Goal: Check status: Check status

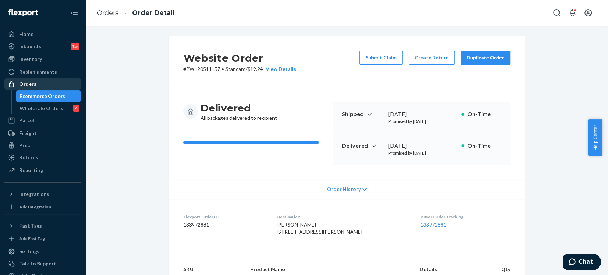
click at [58, 81] on div "Orders" at bounding box center [43, 84] width 76 height 10
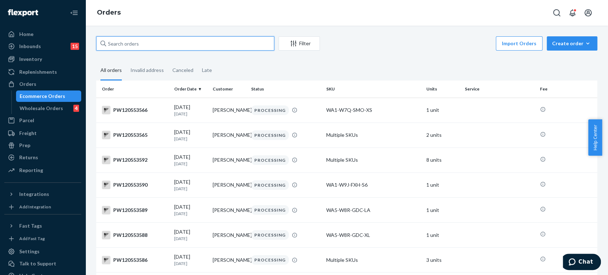
click at [156, 38] on input "text" at bounding box center [185, 43] width 178 height 14
paste input "PW120536297"
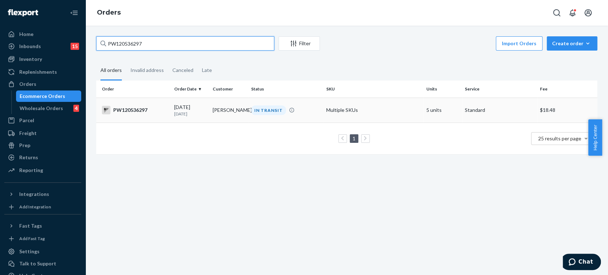
type input "PW120536297"
click at [234, 115] on td "[PERSON_NAME]" at bounding box center [229, 110] width 38 height 25
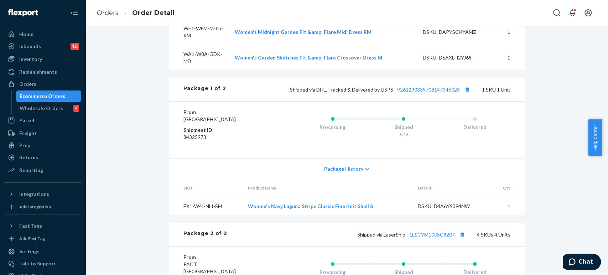
scroll to position [396, 0]
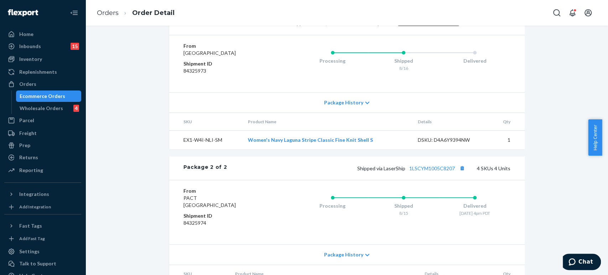
click at [411, 26] on link "9261290339708147346024" at bounding box center [428, 23] width 63 height 6
click at [102, 11] on link "Orders" at bounding box center [108, 13] width 22 height 8
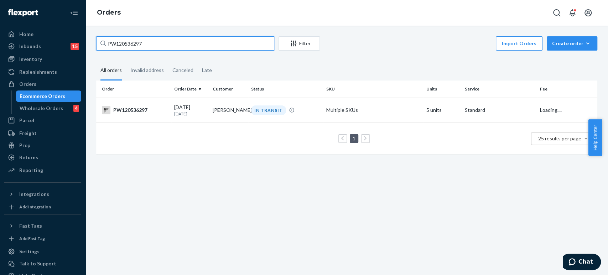
click at [133, 39] on input "PW120536297" at bounding box center [185, 43] width 178 height 14
click at [134, 39] on input "PW120536297" at bounding box center [185, 43] width 178 height 14
paste input "25200"
type input "PW120525200"
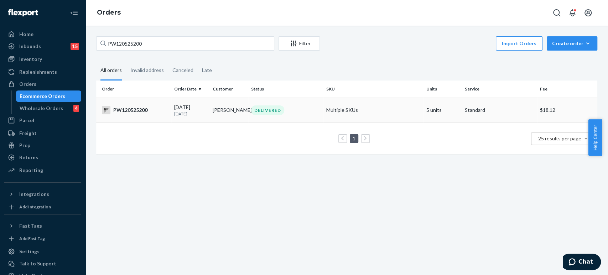
click at [225, 113] on td "[PERSON_NAME]" at bounding box center [229, 110] width 38 height 25
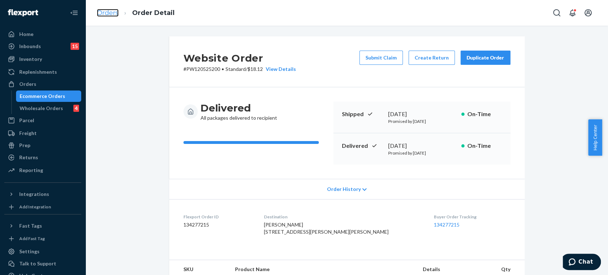
click at [112, 13] on link "Orders" at bounding box center [108, 13] width 22 height 8
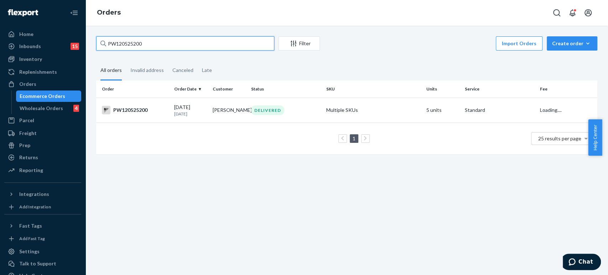
click at [138, 44] on input "PW120525200" at bounding box center [185, 43] width 178 height 14
paste input "35664"
type input "PW120535664"
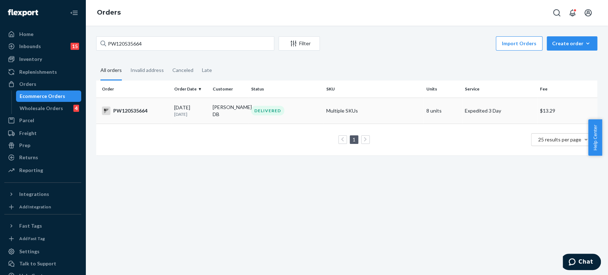
click at [197, 104] on div "[DATE] [DATE]" at bounding box center [190, 110] width 33 height 13
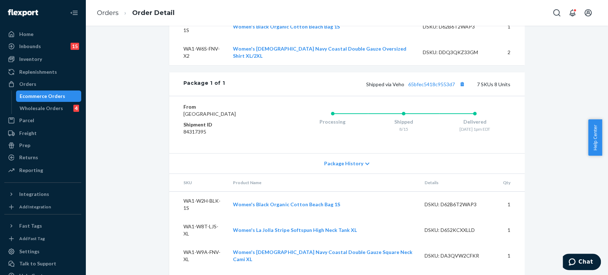
scroll to position [419, 0]
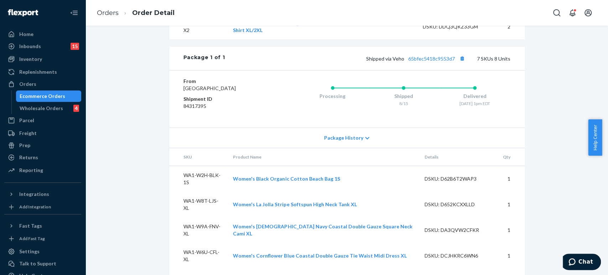
click at [93, 11] on ol "Orders Order Detail" at bounding box center [135, 12] width 89 height 21
click at [108, 13] on link "Orders" at bounding box center [108, 13] width 22 height 8
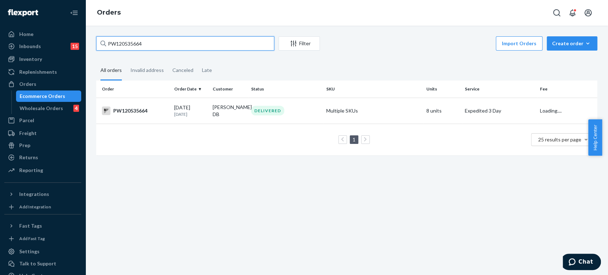
click at [141, 48] on input "PW120535664" at bounding box center [185, 43] width 178 height 14
paste input "PW120514324"
type input "PW120535664PW120514324"
click at [141, 48] on input "PW120535664PW120514324" at bounding box center [185, 43] width 178 height 14
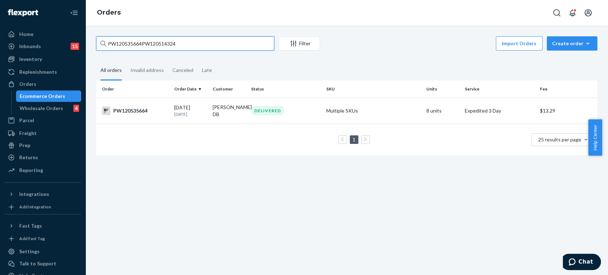
click at [143, 46] on input "PW120535664PW120514324" at bounding box center [185, 43] width 178 height 14
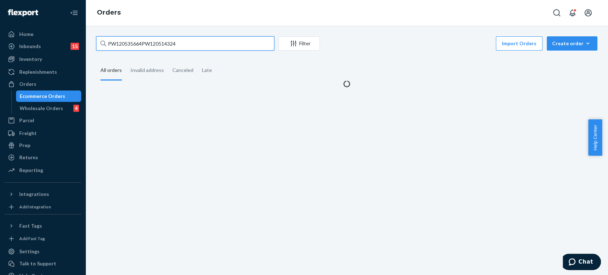
click at [143, 46] on input "PW120535664PW120514324" at bounding box center [185, 43] width 178 height 14
paste input "PW120514324"
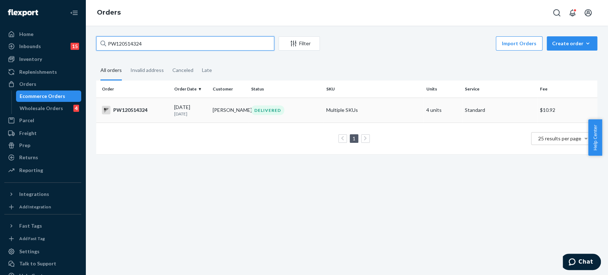
type input "PW120514324"
click at [242, 120] on td "[PERSON_NAME]" at bounding box center [229, 110] width 38 height 25
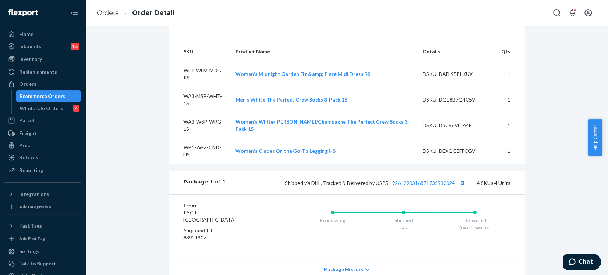
scroll to position [336, 0]
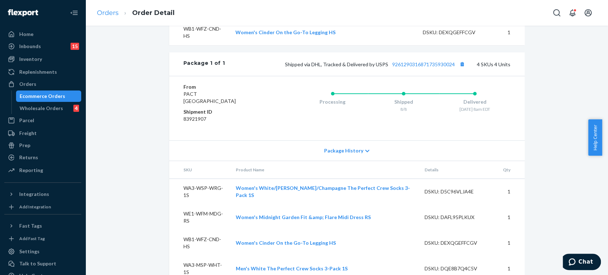
drag, startPoint x: 106, startPoint y: 8, endPoint x: 108, endPoint y: 13, distance: 5.6
click at [106, 9] on li "Orders" at bounding box center [108, 13] width 22 height 9
click at [108, 13] on link "Orders" at bounding box center [108, 13] width 22 height 8
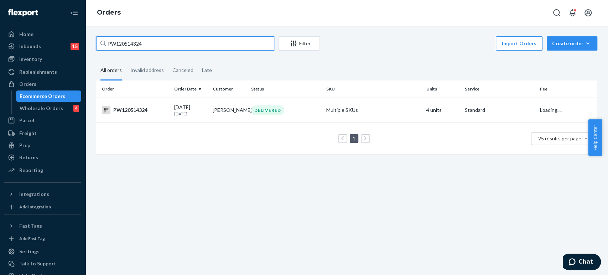
click at [145, 43] on input "PW120514324" at bounding box center [185, 43] width 178 height 14
paste input "39899"
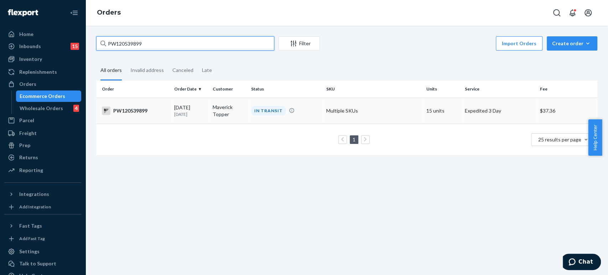
type input "PW120539899"
click at [180, 109] on div "[DATE] [DATE]" at bounding box center [190, 110] width 33 height 13
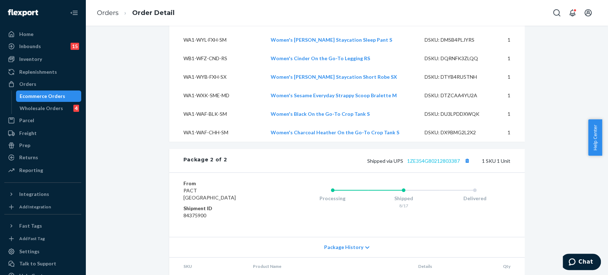
scroll to position [849, 0]
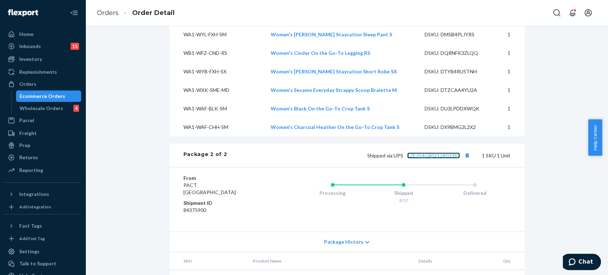
click at [434, 152] on link "1ZE354G80212803387" at bounding box center [433, 155] width 53 height 6
click at [107, 15] on link "Orders" at bounding box center [108, 13] width 22 height 8
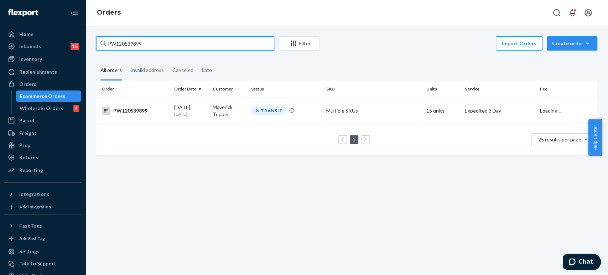
click at [120, 37] on input "PW120539899" at bounding box center [185, 43] width 178 height 14
paste input "321889"
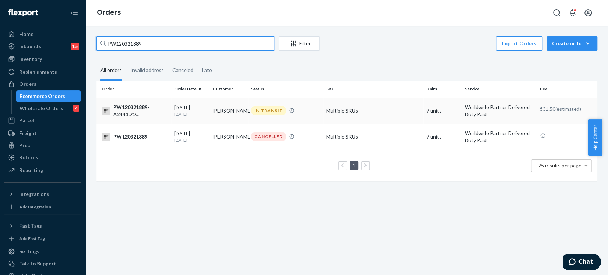
type input "PW120321889"
click at [228, 107] on td "[PERSON_NAME]" at bounding box center [229, 111] width 38 height 26
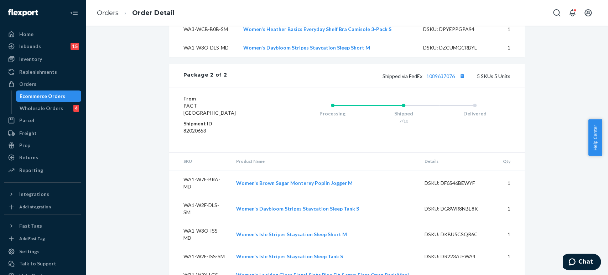
scroll to position [700, 0]
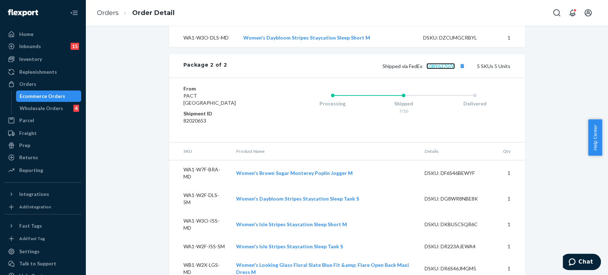
click at [433, 64] on link "1089637076" at bounding box center [440, 66] width 29 height 6
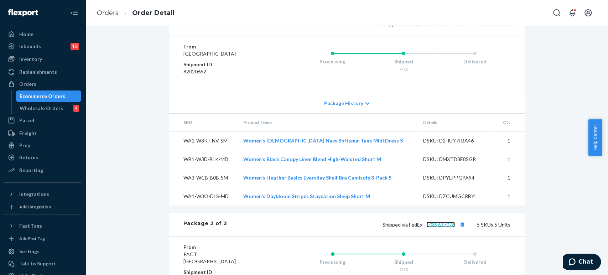
scroll to position [423, 0]
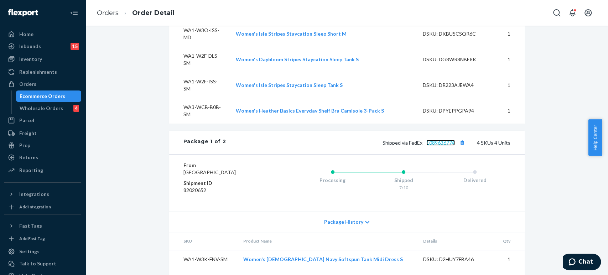
click at [429, 140] on link "1089636774" at bounding box center [440, 143] width 29 height 6
click at [108, 11] on link "Orders" at bounding box center [108, 13] width 22 height 8
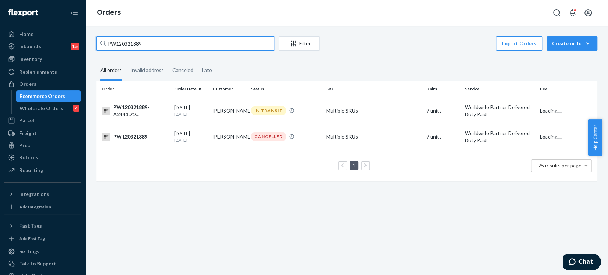
click at [145, 47] on input "PW120321889" at bounding box center [185, 43] width 178 height 14
paste input "531184"
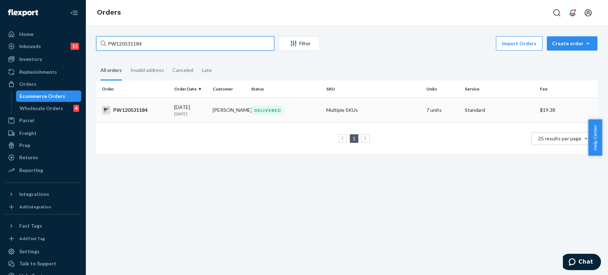
type input "PW120531184"
click at [215, 109] on td "[PERSON_NAME]" at bounding box center [229, 110] width 38 height 25
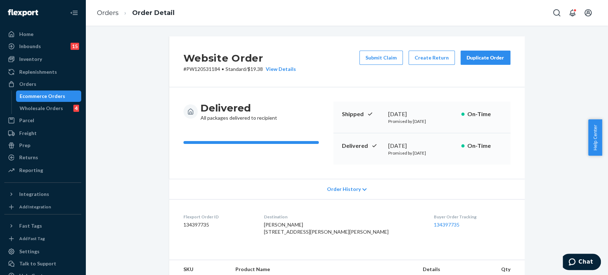
click at [120, 11] on li "Order Detail" at bounding box center [147, 13] width 56 height 10
click at [104, 12] on link "Orders" at bounding box center [108, 13] width 22 height 8
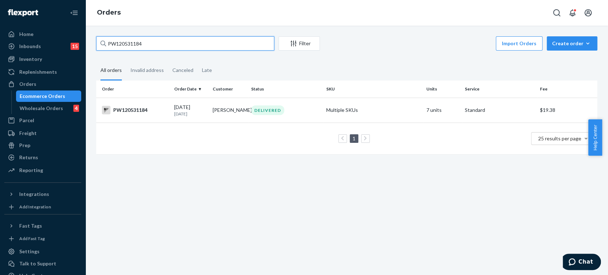
click at [131, 39] on input "PW120531184" at bounding box center [185, 43] width 178 height 14
drag, startPoint x: 126, startPoint y: 34, endPoint x: 131, endPoint y: 39, distance: 6.8
click at [131, 39] on input "PW120531184" at bounding box center [185, 43] width 178 height 14
paste input "6142"
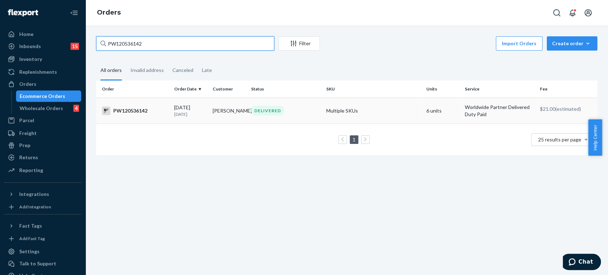
type input "PW120536142"
click at [213, 113] on td "[PERSON_NAME]" at bounding box center [229, 111] width 38 height 26
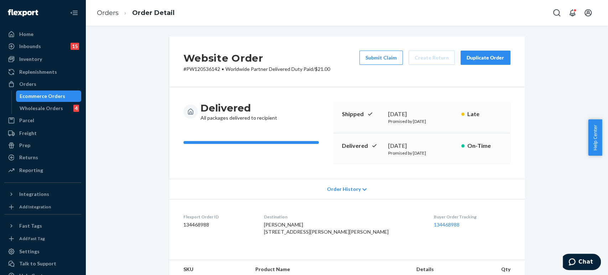
click at [109, 17] on li "Orders" at bounding box center [108, 13] width 22 height 9
click at [108, 15] on link "Orders" at bounding box center [108, 13] width 22 height 8
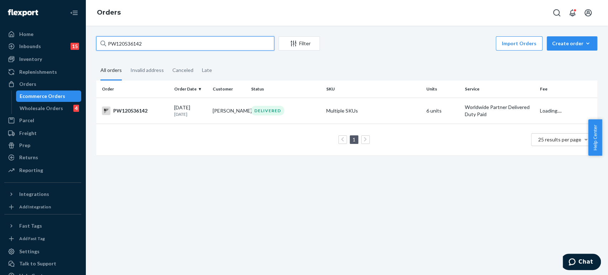
click at [139, 40] on input "PW120536142" at bounding box center [185, 43] width 178 height 14
paste input "pw120399014"
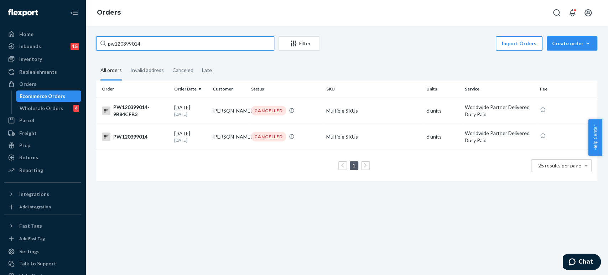
click at [130, 46] on input "pw120399014" at bounding box center [185, 43] width 178 height 14
click at [131, 46] on input "pw120399014" at bounding box center [185, 43] width 178 height 14
paste input "PW120477975"
type input "PW120477975"
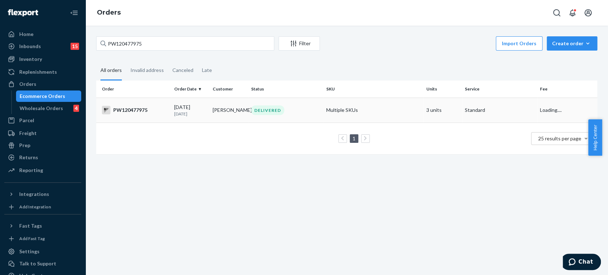
click at [225, 111] on td "[PERSON_NAME]" at bounding box center [229, 110] width 38 height 25
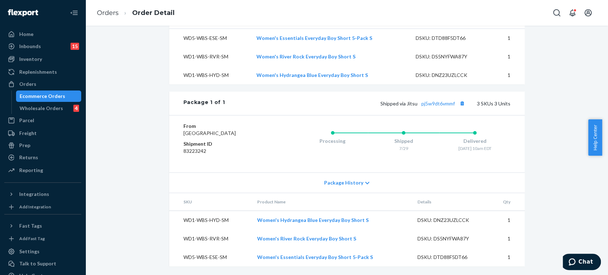
scroll to position [271, 0]
click at [449, 100] on link "pj5w9dt6vmmf" at bounding box center [437, 103] width 33 height 6
